Goal: Check status: Check status

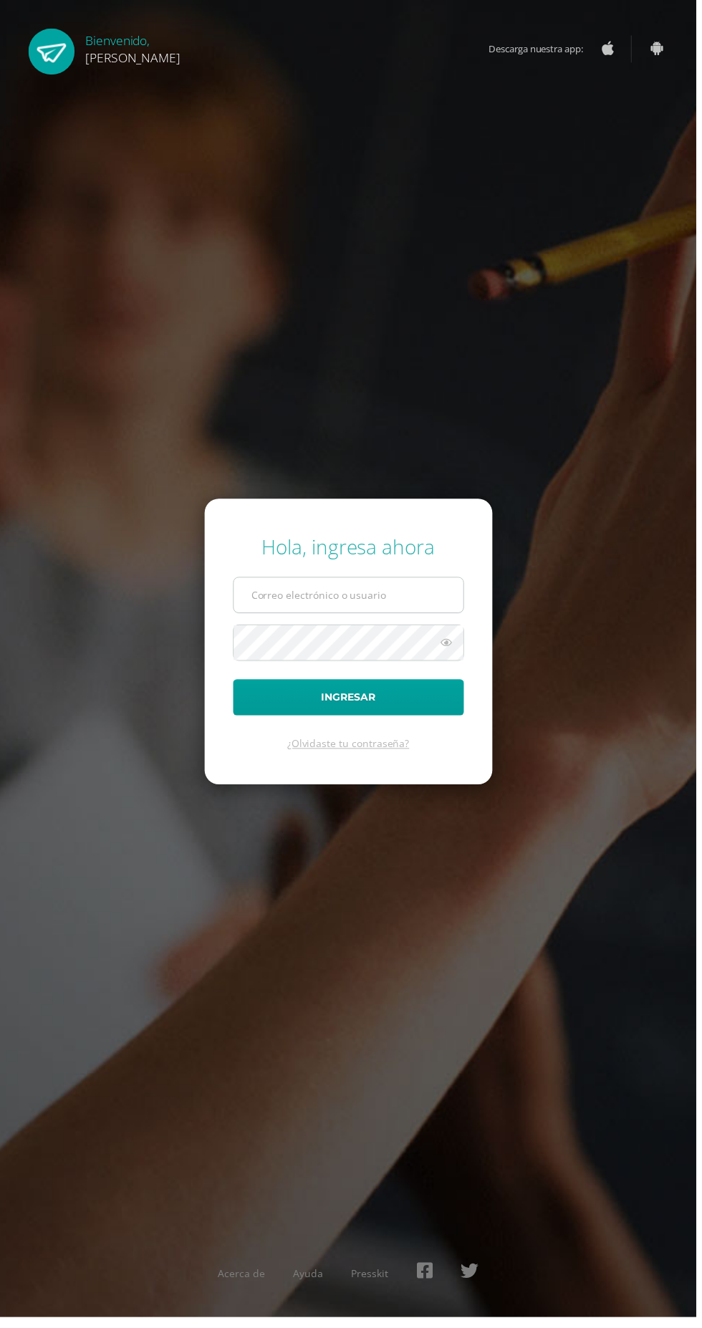
click at [361, 617] on input "text" at bounding box center [351, 599] width 231 height 35
type input "2022052@ps.gt"
click at [235, 685] on button "Ingresar" at bounding box center [351, 703] width 233 height 37
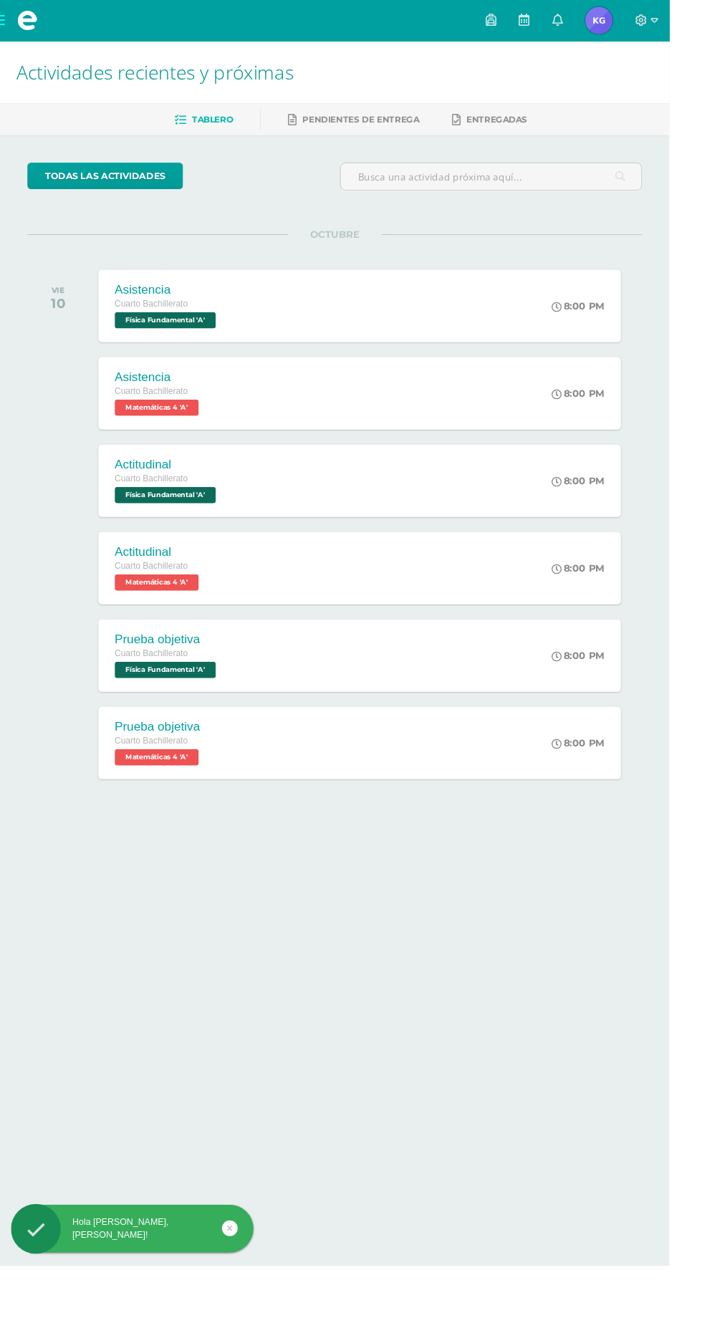
click at [645, 21] on span "Katty Alejandra Mi Perfil" at bounding box center [628, 21] width 34 height 29
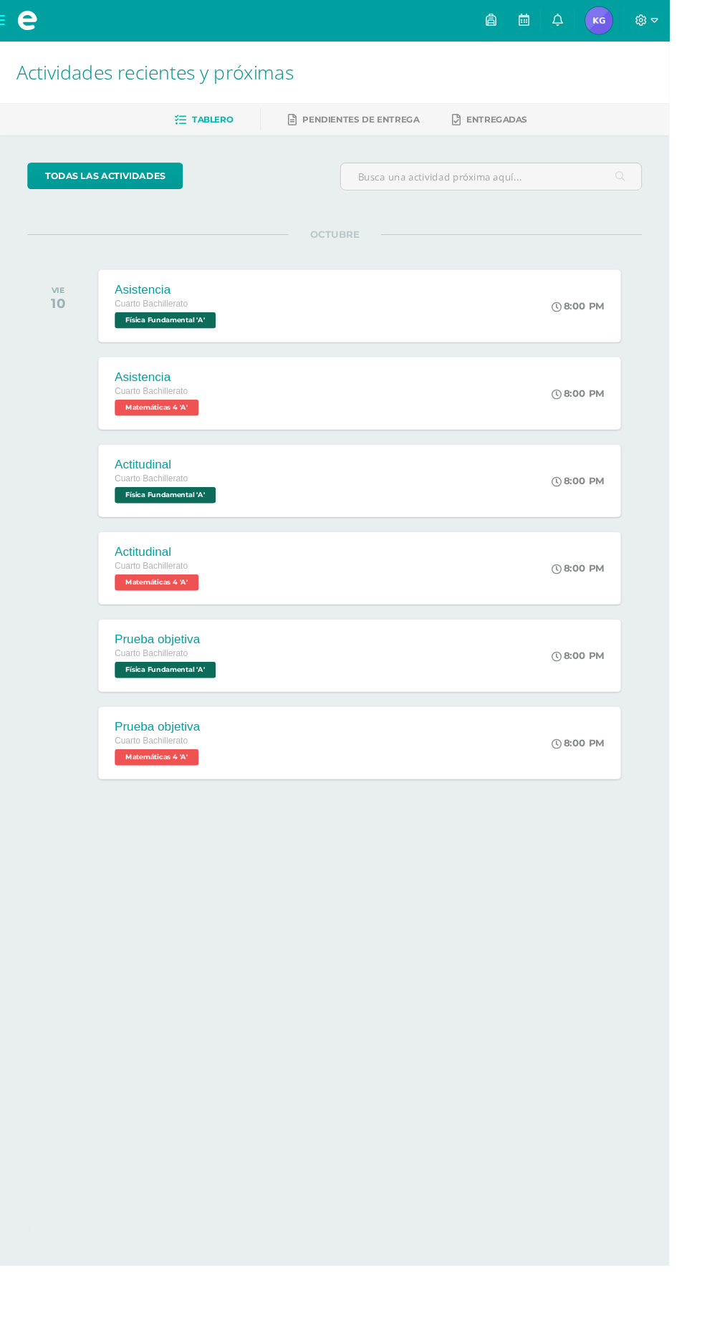
click at [645, 21] on span "Katty Alejandra Mi Perfil" at bounding box center [628, 21] width 34 height 29
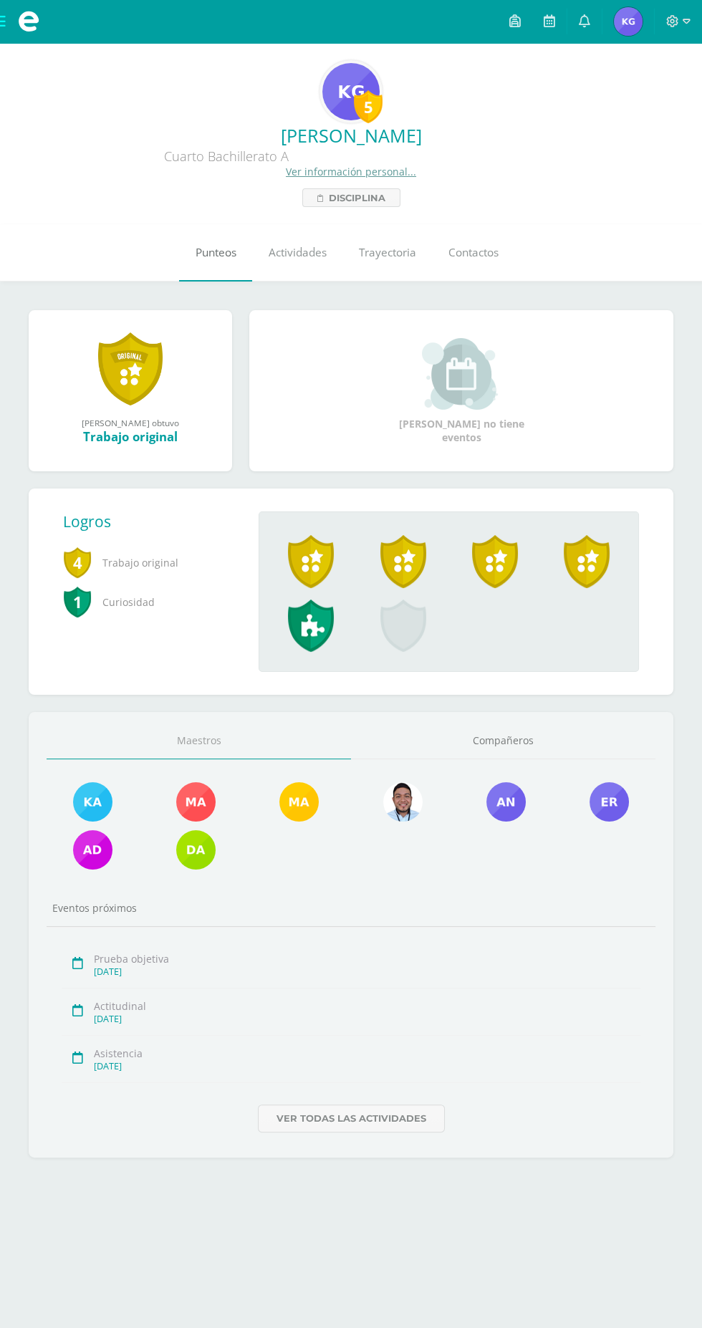
click at [220, 266] on link "Punteos" at bounding box center [215, 252] width 73 height 57
